Goal: Information Seeking & Learning: Learn about a topic

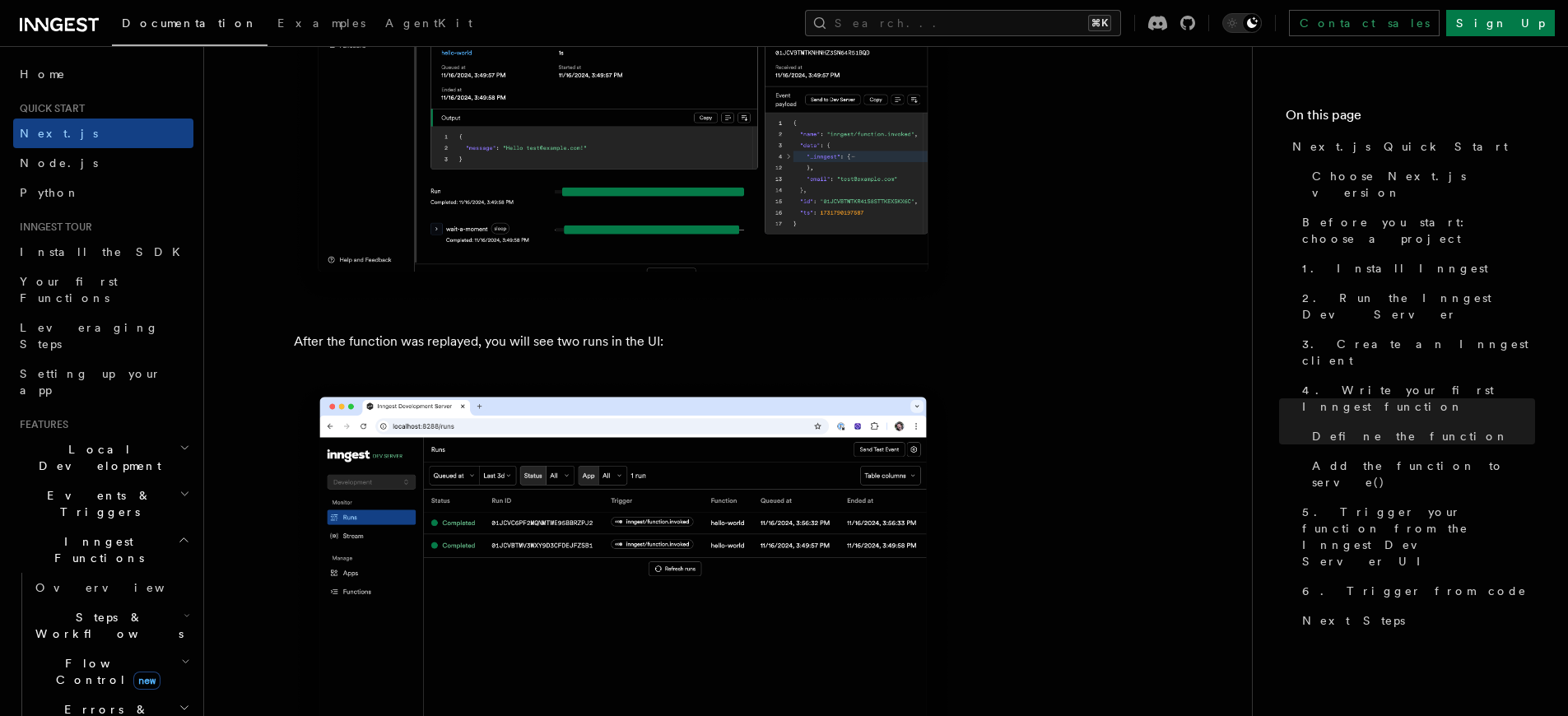
scroll to position [7501, 0]
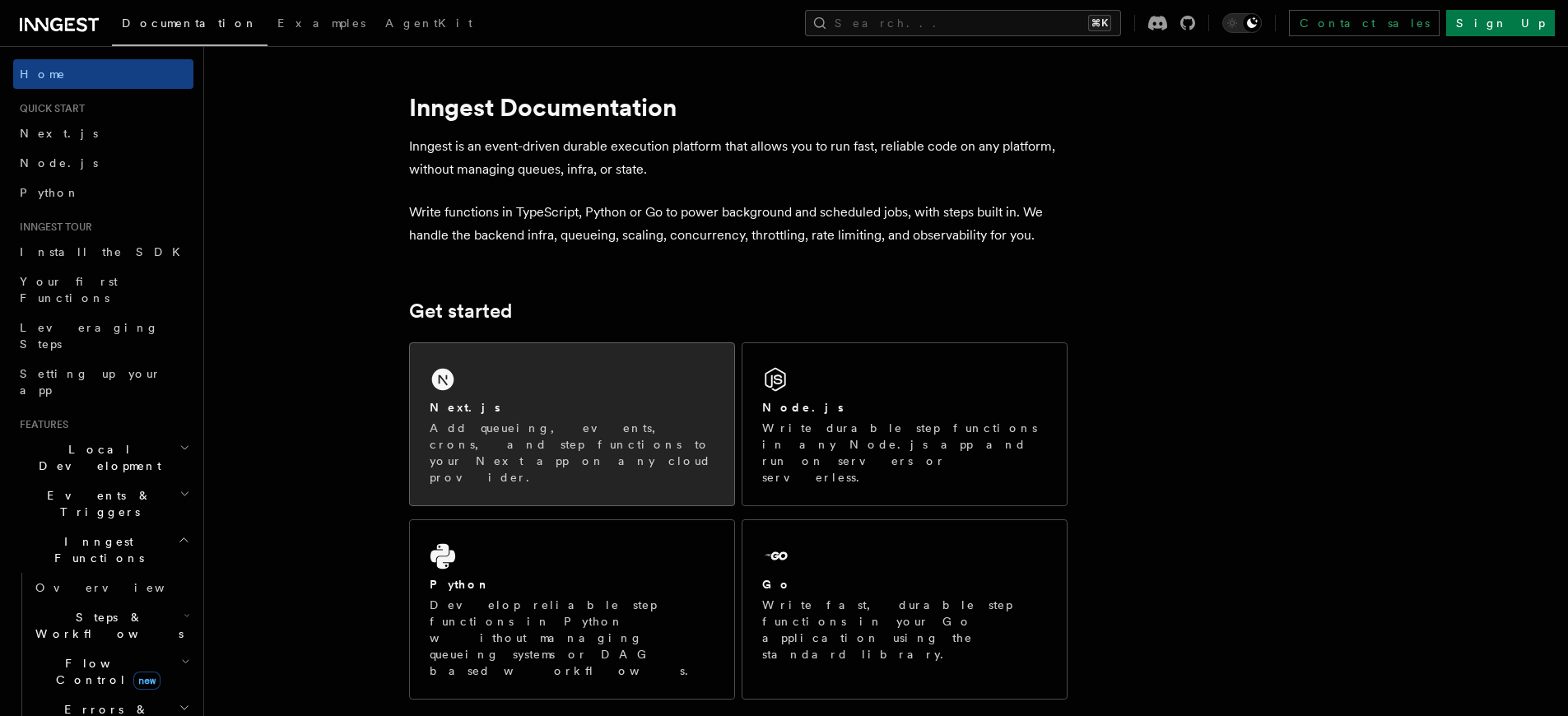
click at [439, 375] on icon at bounding box center [443, 379] width 27 height 27
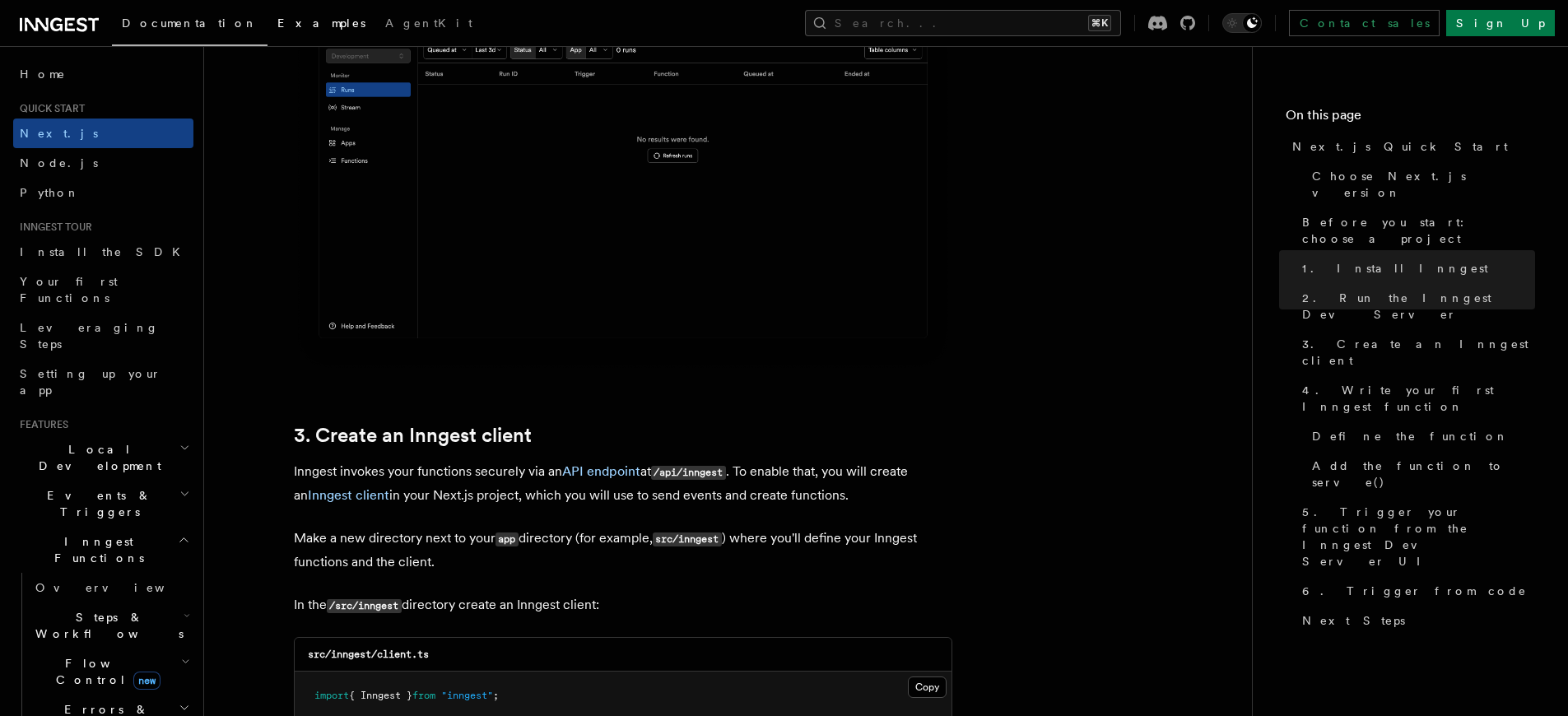
scroll to position [1527, 0]
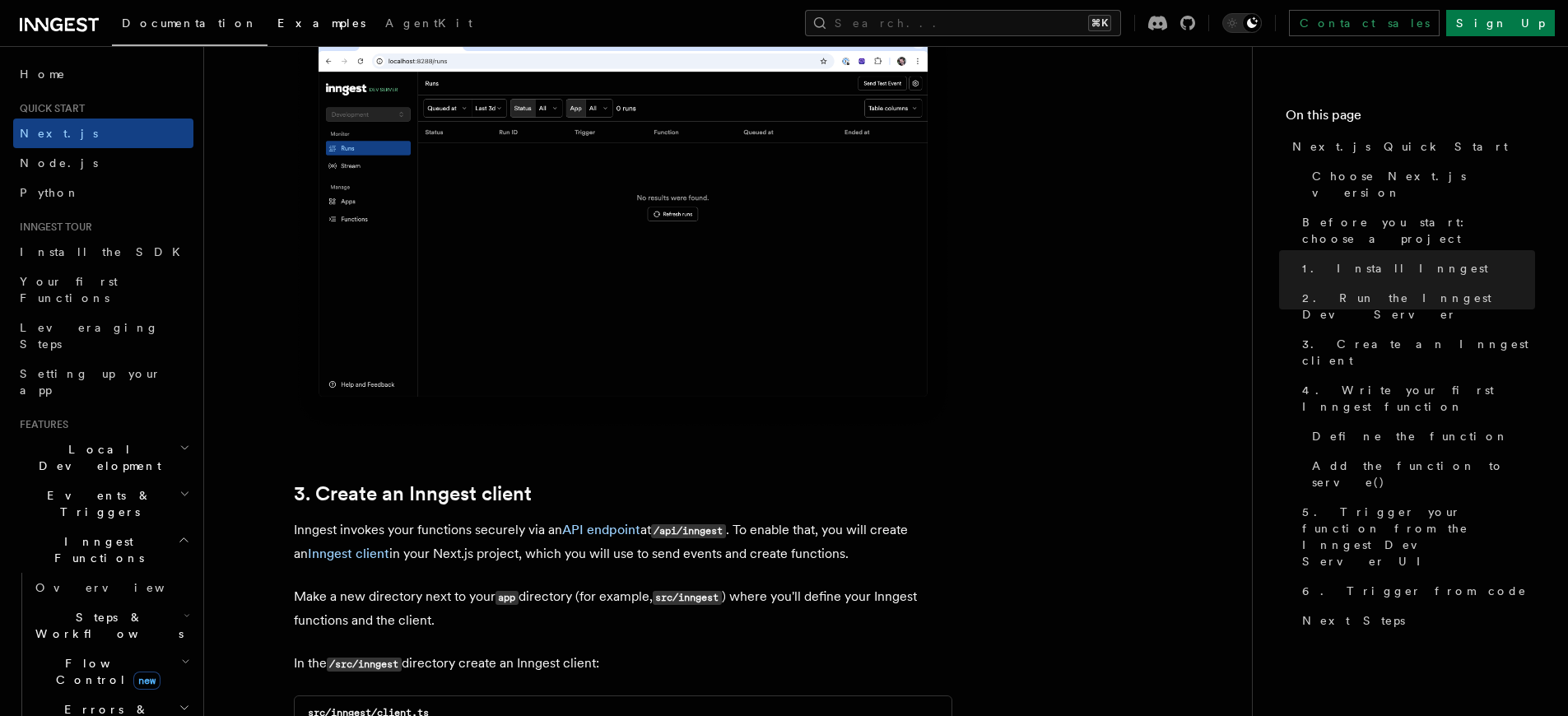
click at [277, 23] on span "Examples" at bounding box center [321, 23] width 88 height 13
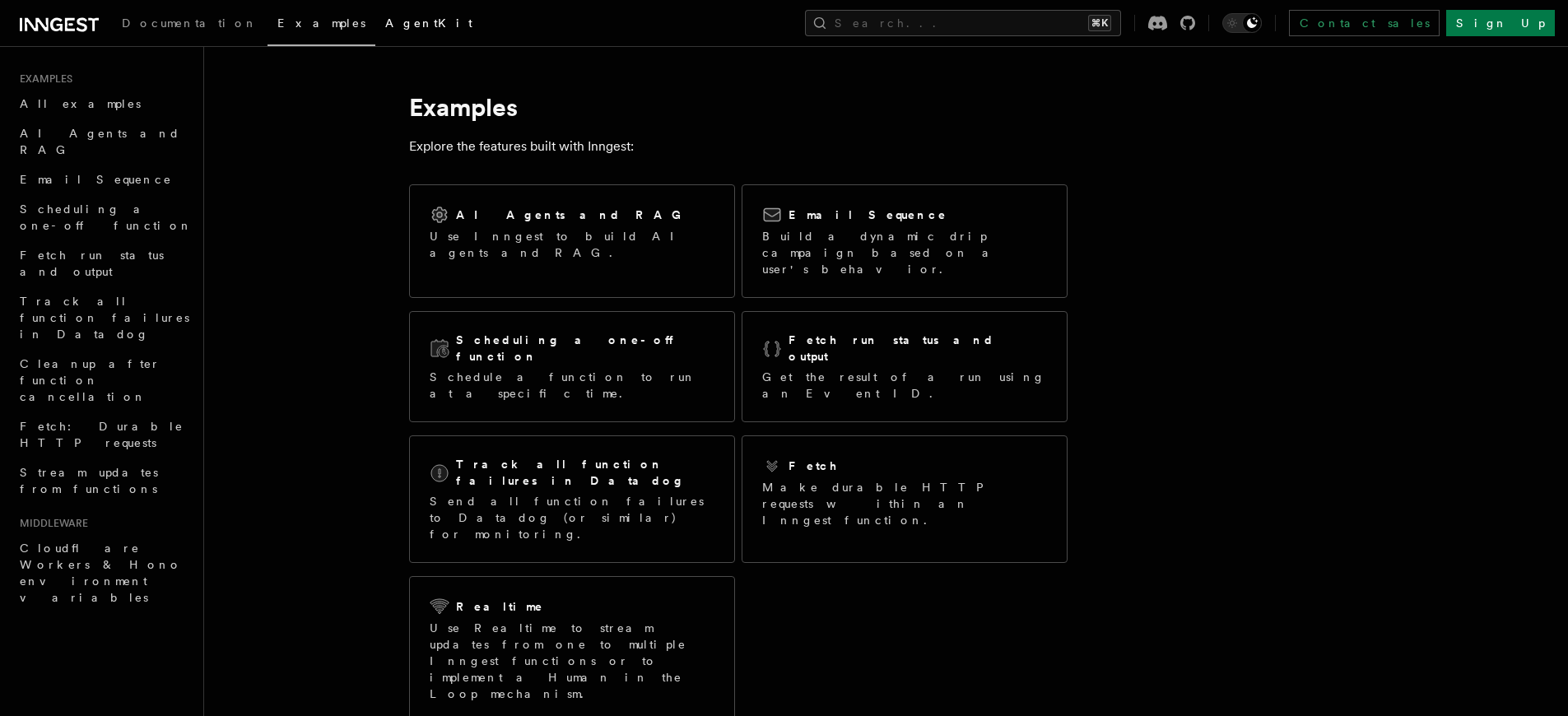
click at [386, 26] on span "AgentKit" at bounding box center [429, 23] width 87 height 13
